Goal: Information Seeking & Learning: Learn about a topic

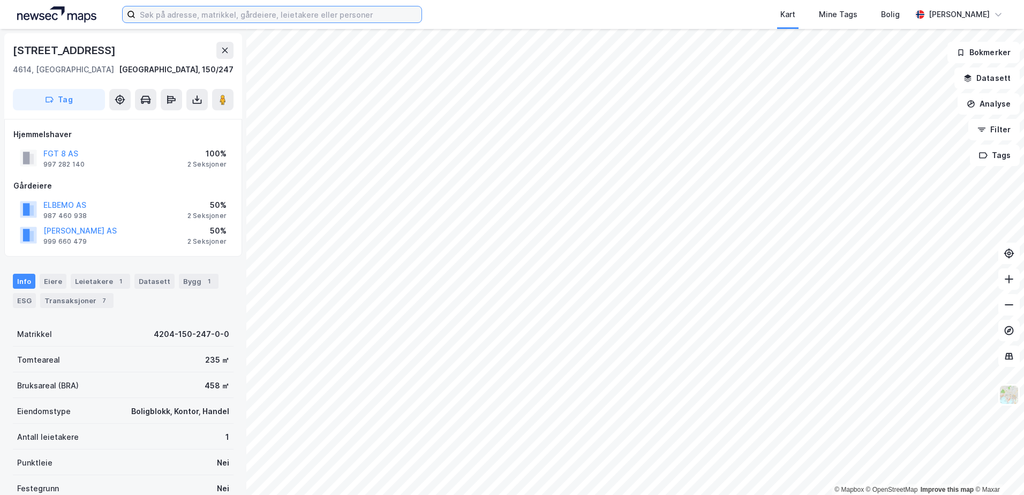
click at [273, 14] on input at bounding box center [279, 14] width 286 height 16
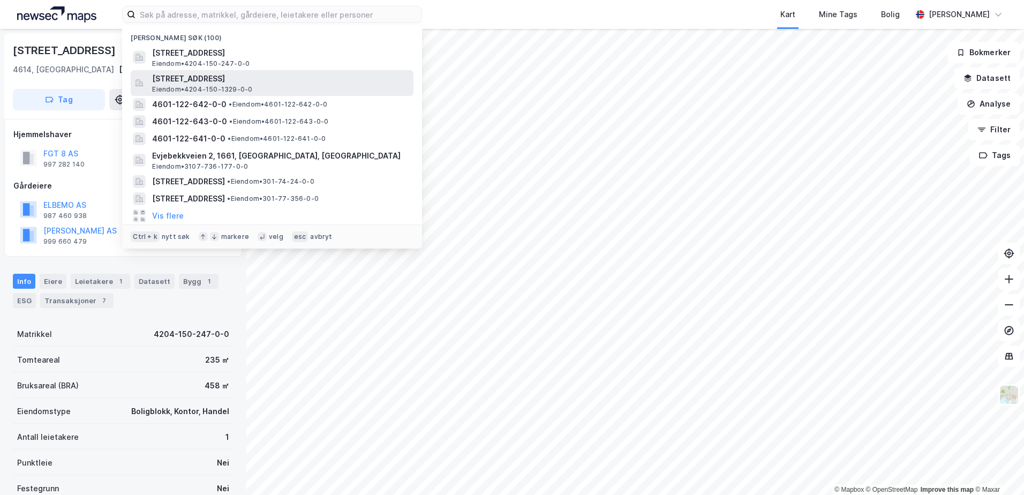
click at [226, 78] on span "Tollbodgata 36, 4614, KRISTIANSAND S, KRISTIANSAND" at bounding box center [280, 78] width 257 height 13
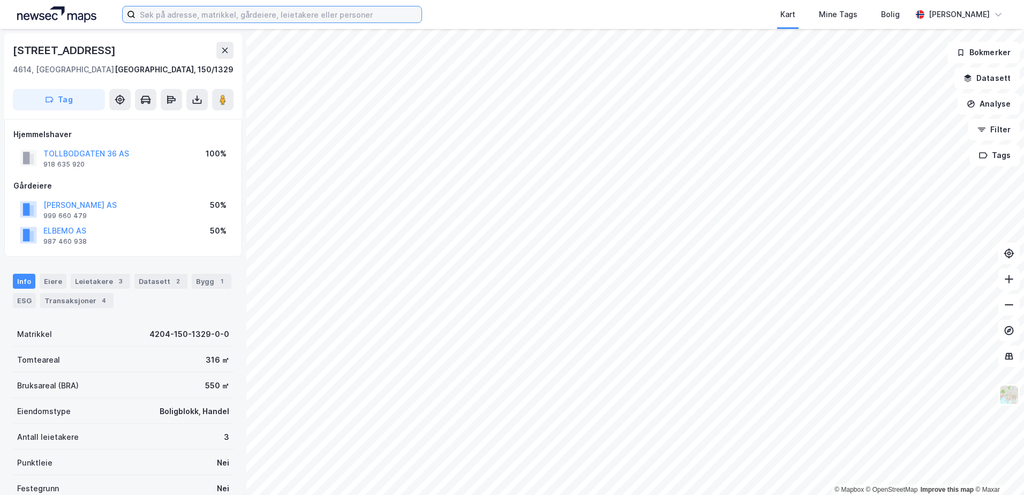
click at [169, 14] on input at bounding box center [279, 14] width 286 height 16
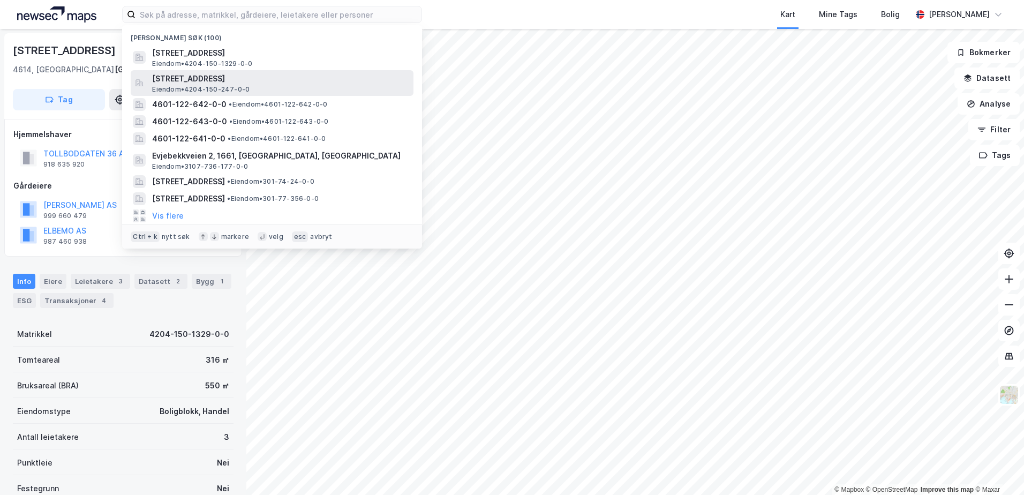
click at [171, 78] on span "Festningsgata 8, 4614, KRISTIANSAND S, KRISTIANSAND" at bounding box center [280, 78] width 257 height 13
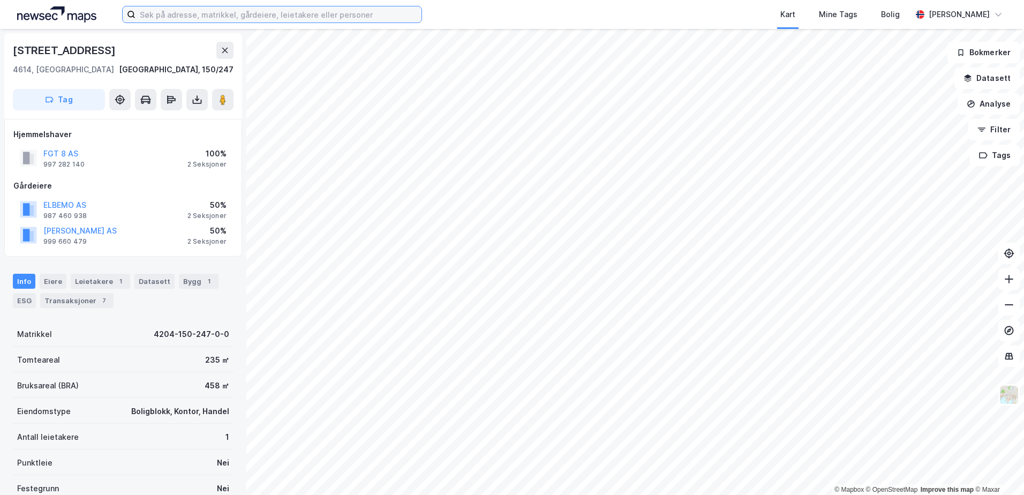
click at [211, 16] on input at bounding box center [279, 14] width 286 height 16
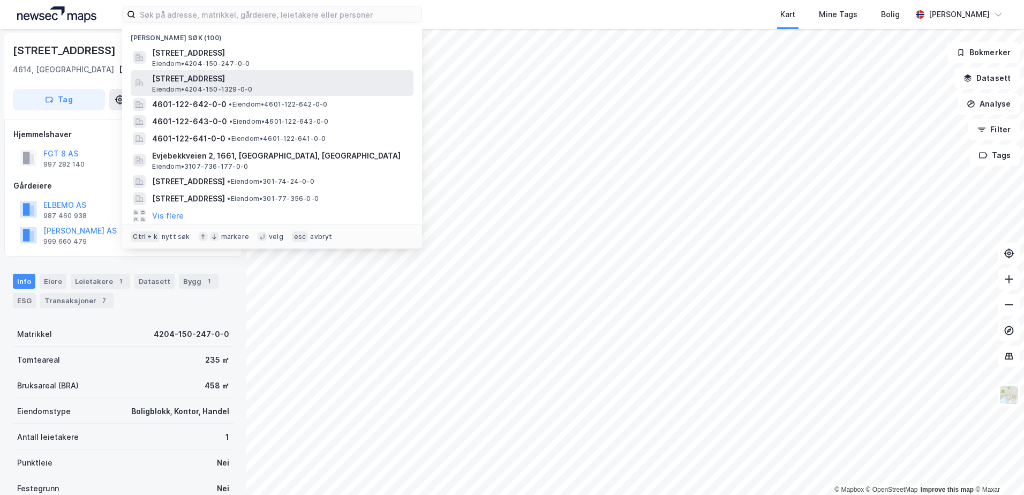
click at [187, 79] on span "Tollbodgata 36, 4614, KRISTIANSAND S, KRISTIANSAND" at bounding box center [280, 78] width 257 height 13
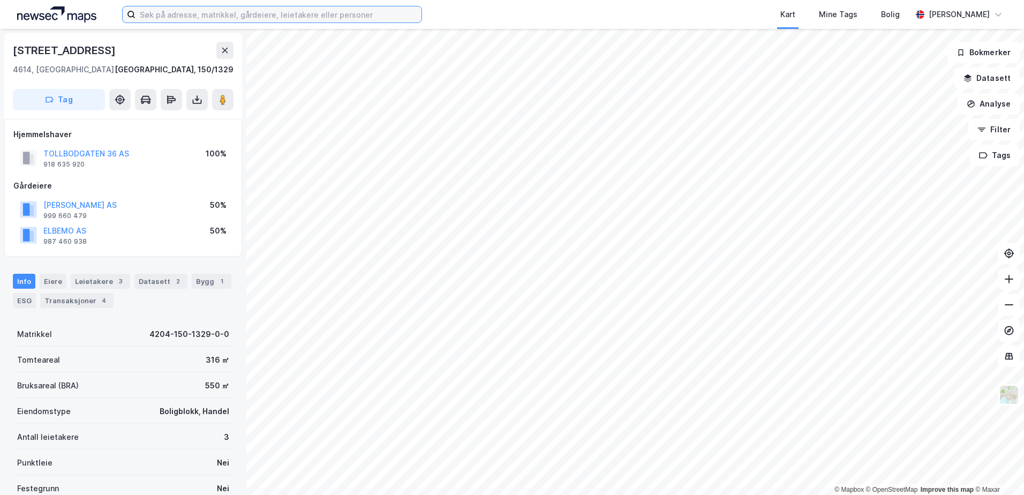
click at [267, 15] on input at bounding box center [279, 14] width 286 height 16
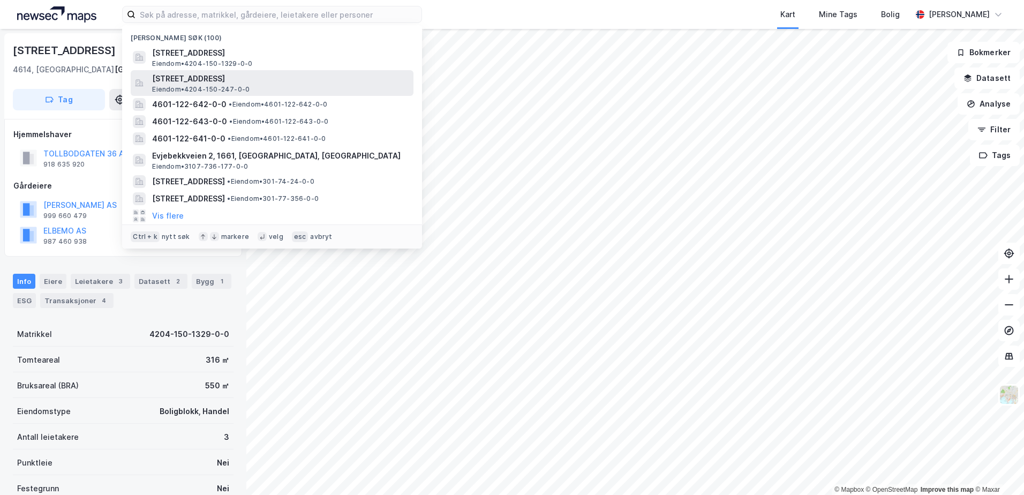
click at [229, 80] on span "Festningsgata 8, 4614, KRISTIANSAND S, KRISTIANSAND" at bounding box center [280, 78] width 257 height 13
